Goal: Information Seeking & Learning: Learn about a topic

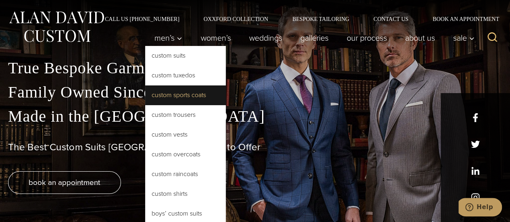
click at [173, 90] on link "Custom Sports Coats" at bounding box center [185, 94] width 81 height 19
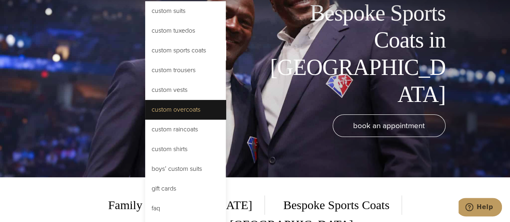
scroll to position [45, 0]
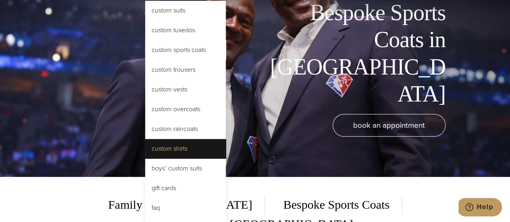
click at [181, 152] on link "Custom Shirts" at bounding box center [185, 148] width 81 height 19
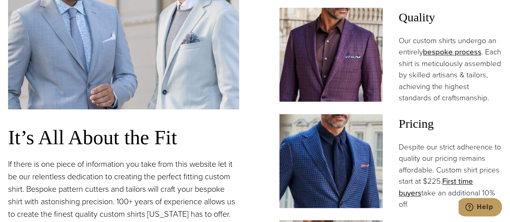
scroll to position [517, 0]
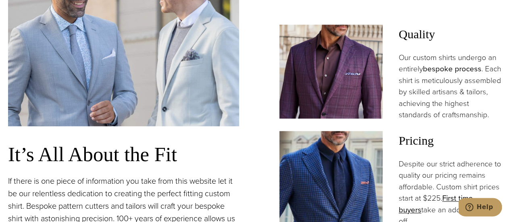
click at [446, 67] on link "bespoke process" at bounding box center [452, 68] width 58 height 11
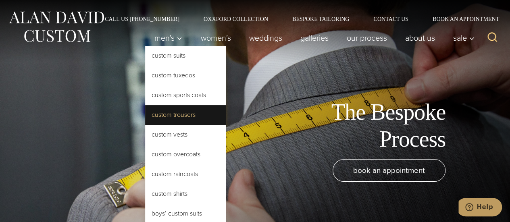
click at [181, 118] on link "Custom Trousers" at bounding box center [185, 114] width 81 height 19
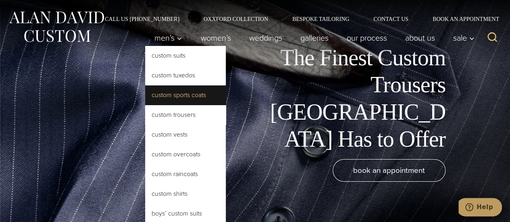
click at [179, 97] on link "Custom Sports Coats" at bounding box center [185, 94] width 81 height 19
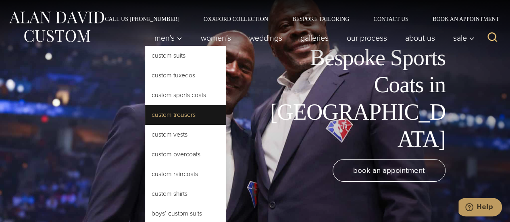
click at [175, 106] on link "Custom Trousers" at bounding box center [185, 114] width 81 height 19
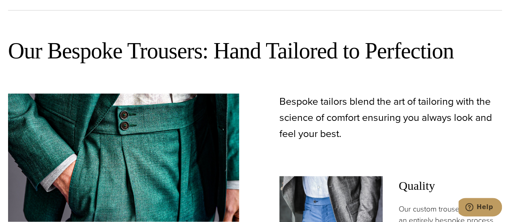
scroll to position [356, 0]
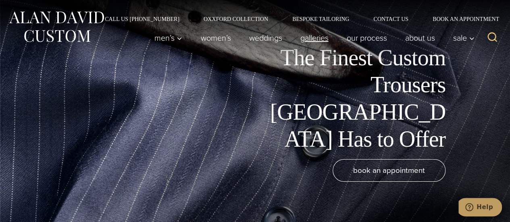
click at [299, 39] on link "Galleries" at bounding box center [314, 38] width 46 height 16
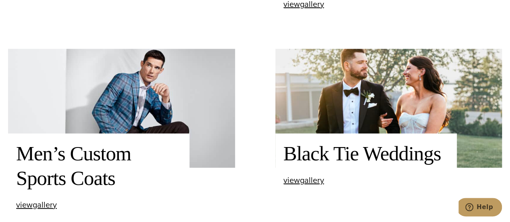
scroll to position [438, 0]
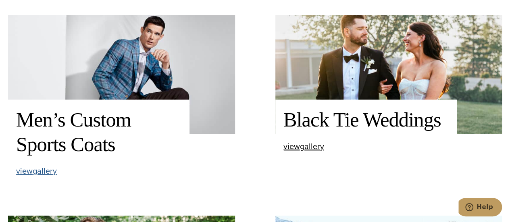
click at [46, 175] on span "view Men’s Custom Sports Coats gallery" at bounding box center [36, 171] width 41 height 12
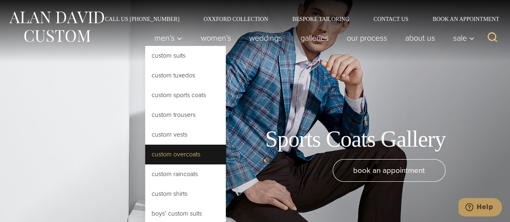
click at [191, 158] on link "Custom Overcoats" at bounding box center [185, 154] width 81 height 19
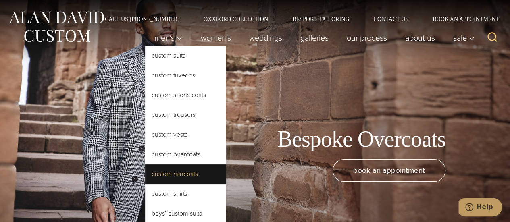
click at [173, 173] on link "Custom Raincoats" at bounding box center [185, 174] width 81 height 19
